Goal: Information Seeking & Learning: Learn about a topic

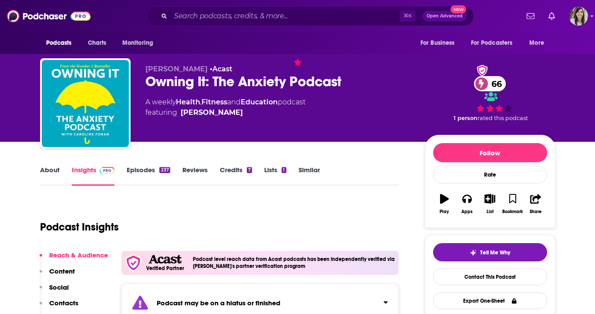
click at [245, 25] on div "⌘ K Open Advanced New" at bounding box center [310, 16] width 327 height 20
click at [243, 16] on input "Search podcasts, credits, & more..." at bounding box center [284, 16] width 229 height 14
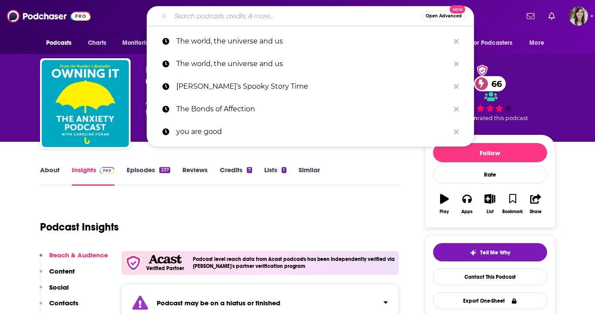
paste input "More Better with Stephanie and Melissa"
type input "More Better with Stephanie and Melissa"
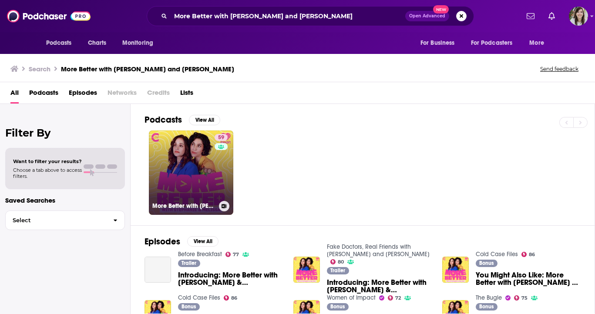
click at [196, 171] on link "59 More Better with Stephanie & Melissa" at bounding box center [191, 172] width 84 height 84
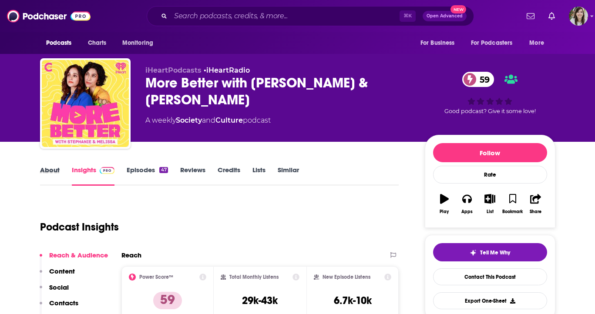
click at [60, 175] on div "About" at bounding box center [56, 176] width 32 height 20
click at [48, 170] on link "About" at bounding box center [50, 176] width 20 height 20
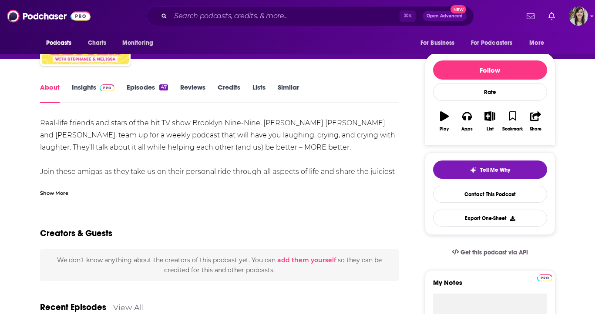
scroll to position [70, 0]
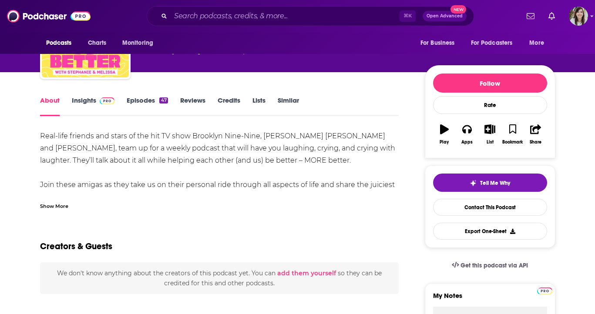
click at [56, 206] on div "Show More" at bounding box center [54, 205] width 28 height 8
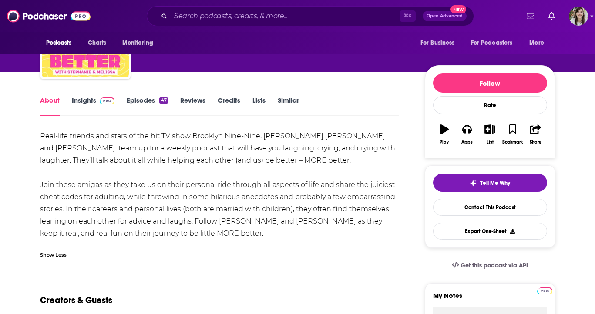
scroll to position [0, 0]
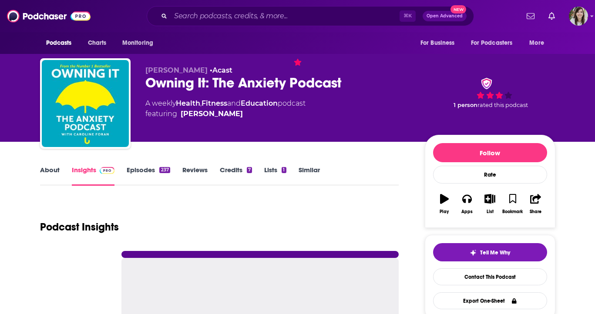
click at [238, 26] on div "⌘ K Open Advanced New" at bounding box center [310, 16] width 327 height 20
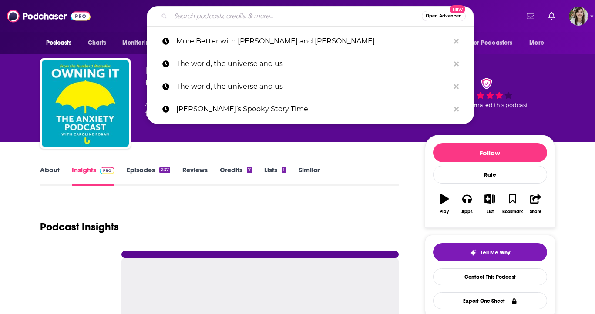
click at [236, 20] on input "Search podcasts, credits, & more..." at bounding box center [295, 16] width 251 height 14
paste input "Faster, Higher Stupider"
type input "Faster, Higher Stupider"
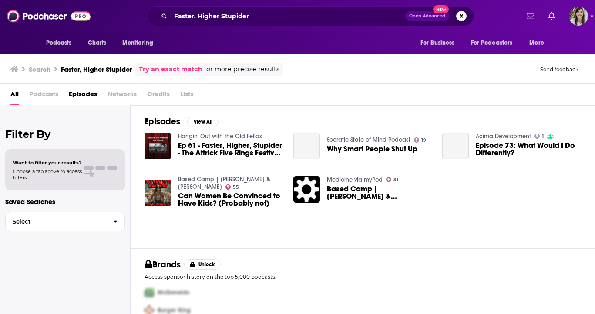
click at [203, 149] on span "Ep 61 - Faster, Higher, Stupider - The Attrick Five Rings Festival Special" at bounding box center [230, 149] width 105 height 15
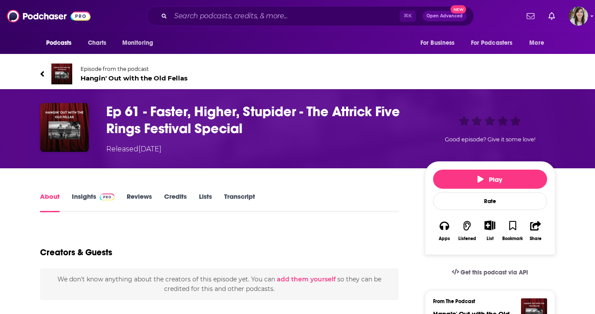
click at [109, 74] on span "Hangin' Out with the Old Fellas" at bounding box center [133, 78] width 107 height 8
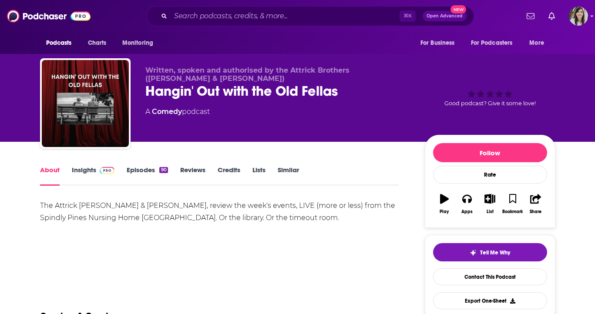
click at [94, 178] on link "Insights" at bounding box center [93, 176] width 43 height 20
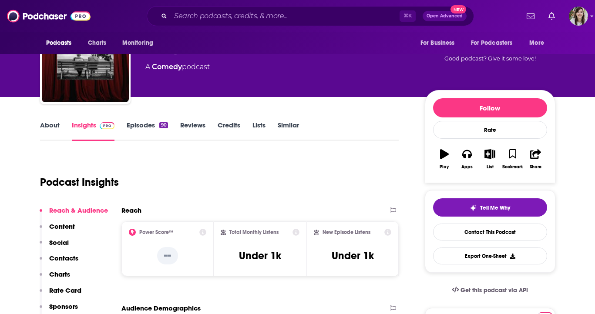
scroll to position [32, 0]
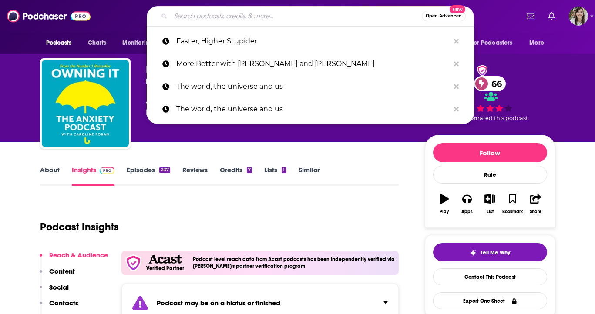
click at [223, 22] on input "Search podcasts, credits, & more..." at bounding box center [295, 16] width 251 height 14
paste input "Division Street Revisited"
type input "Division Street Revisited"
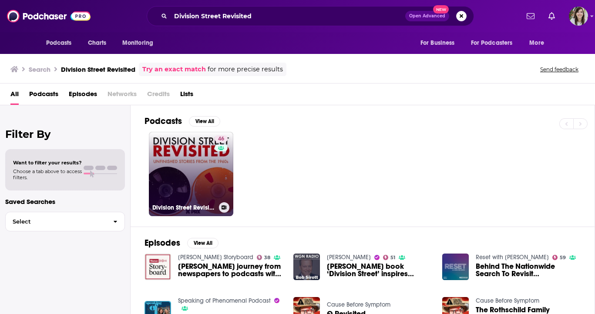
click at [182, 159] on link "46 Division Street Revisited" at bounding box center [191, 174] width 84 height 84
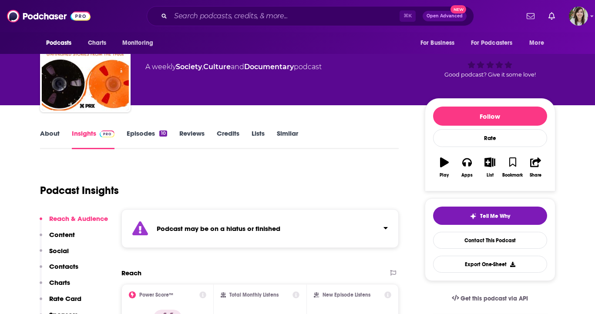
click at [239, 235] on div "Podcast may be on a hiatus or finished" at bounding box center [259, 228] width 277 height 39
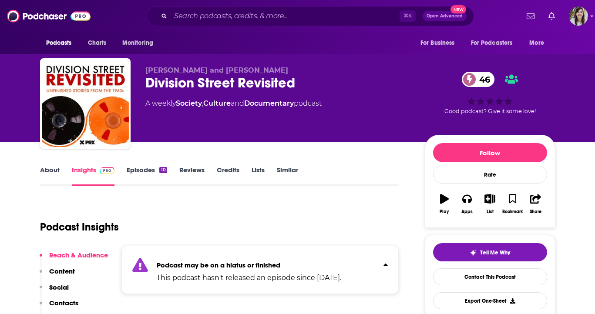
click at [145, 168] on link "Episodes 10" at bounding box center [147, 176] width 40 height 20
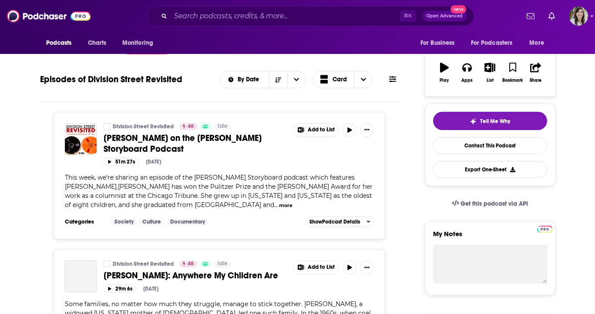
scroll to position [132, 0]
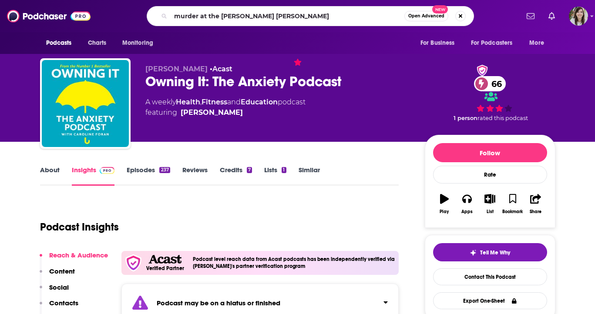
type input "murder at the [PERSON_NAME][GEOGRAPHIC_DATA]"
